Goal: Find specific page/section: Find specific page/section

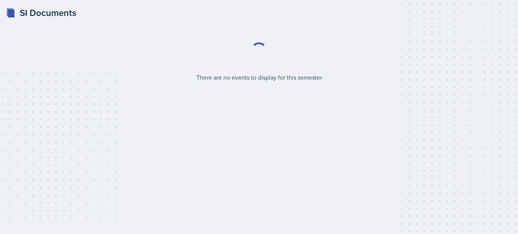
select select "2bed604d-1099-4043-b1bc-2365e8740244"
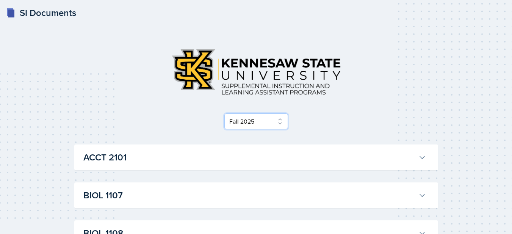
click at [255, 122] on select "Select Semester Fall 2025 Summer 2025 Spring 2025 Fall 2024 Summer 2024 Spring …" at bounding box center [256, 121] width 64 height 16
click at [60, 16] on div "SI Documents" at bounding box center [41, 13] width 70 height 14
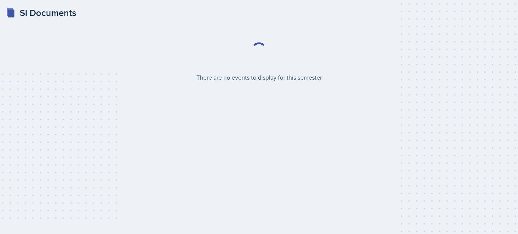
select select "2bed604d-1099-4043-b1bc-2365e8740244"
